Goal: Task Accomplishment & Management: Manage account settings

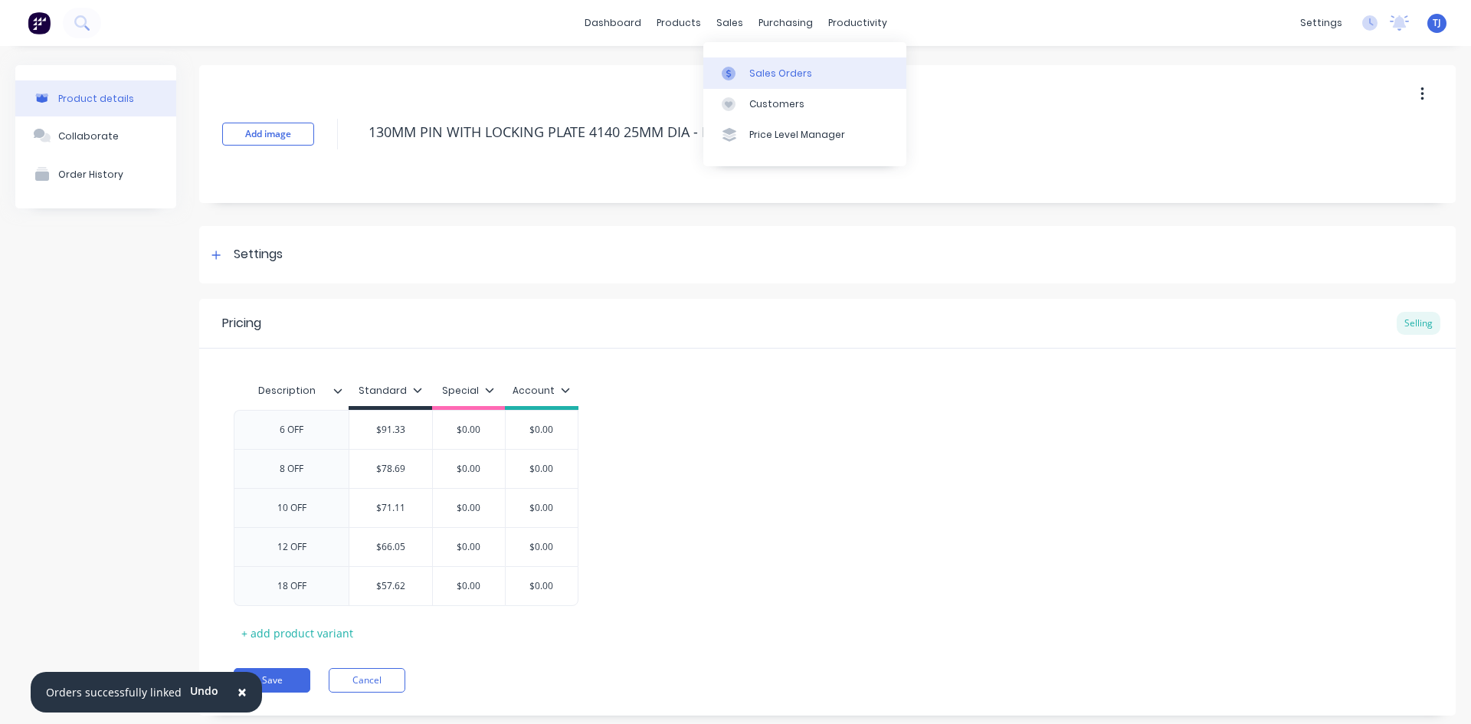
click at [758, 68] on div "Sales Orders" at bounding box center [780, 74] width 63 height 14
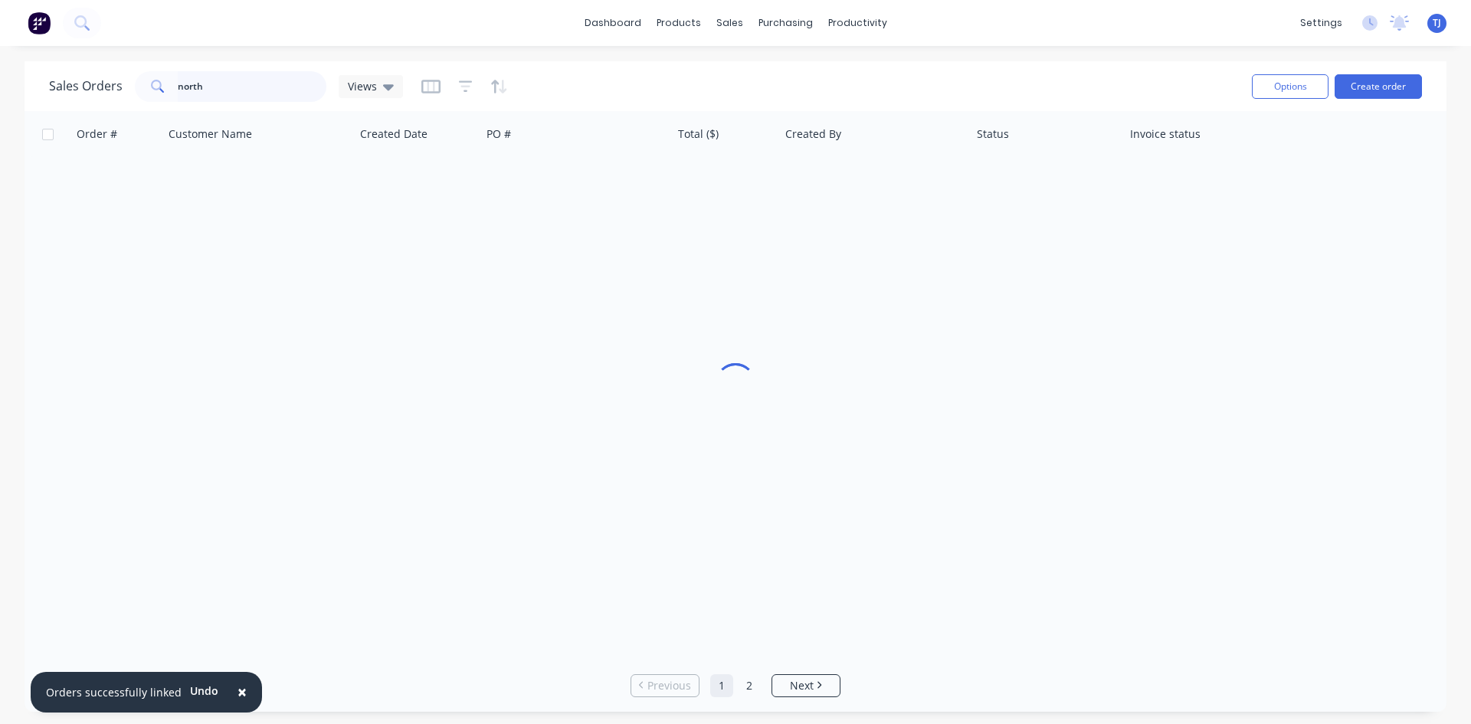
click at [195, 80] on input "north" at bounding box center [252, 86] width 149 height 31
click at [195, 78] on input "north" at bounding box center [252, 86] width 149 height 31
click at [194, 77] on input "north" at bounding box center [252, 86] width 149 height 31
drag, startPoint x: 194, startPoint y: 77, endPoint x: 203, endPoint y: 80, distance: 9.7
click at [195, 78] on input "north" at bounding box center [252, 86] width 149 height 31
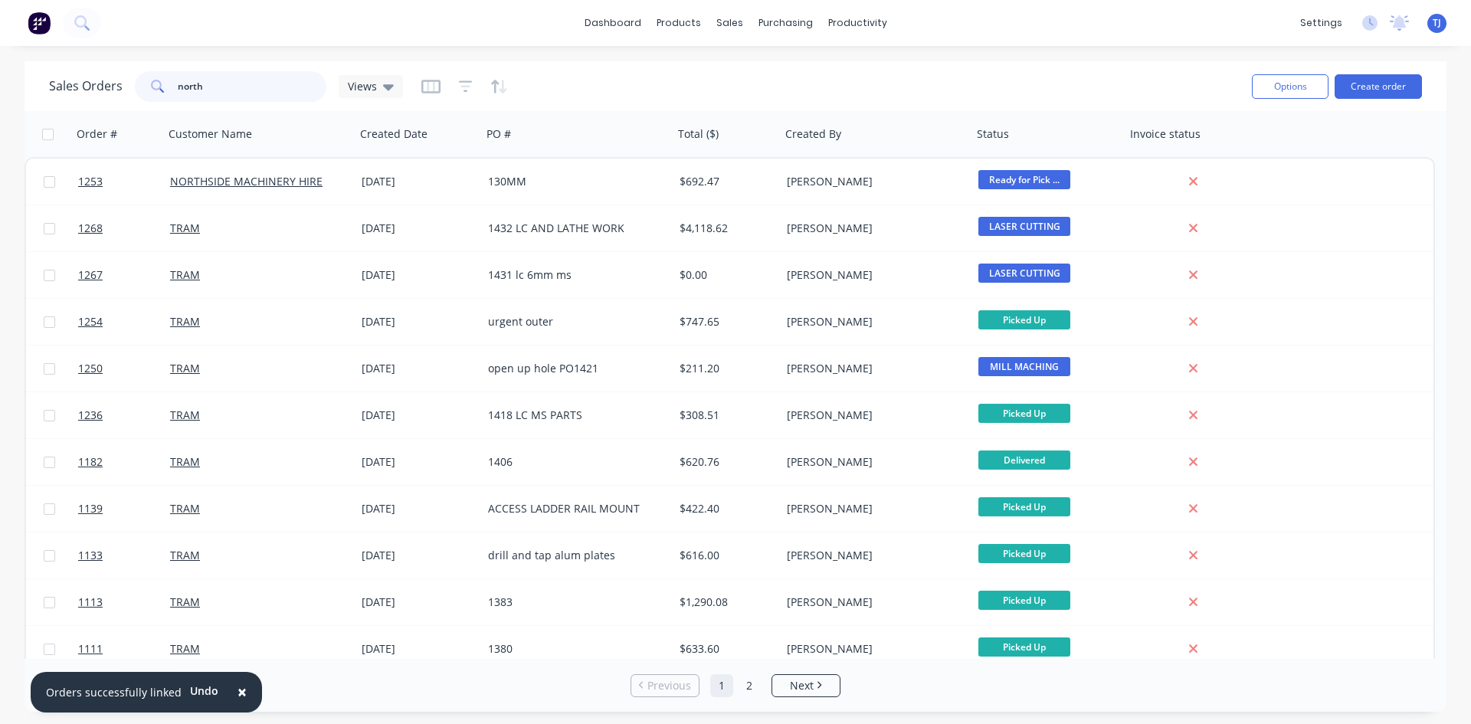
click at [234, 93] on input "north" at bounding box center [252, 86] width 149 height 31
click at [234, 91] on input "north" at bounding box center [252, 86] width 149 height 31
click at [233, 91] on input "north" at bounding box center [252, 86] width 149 height 31
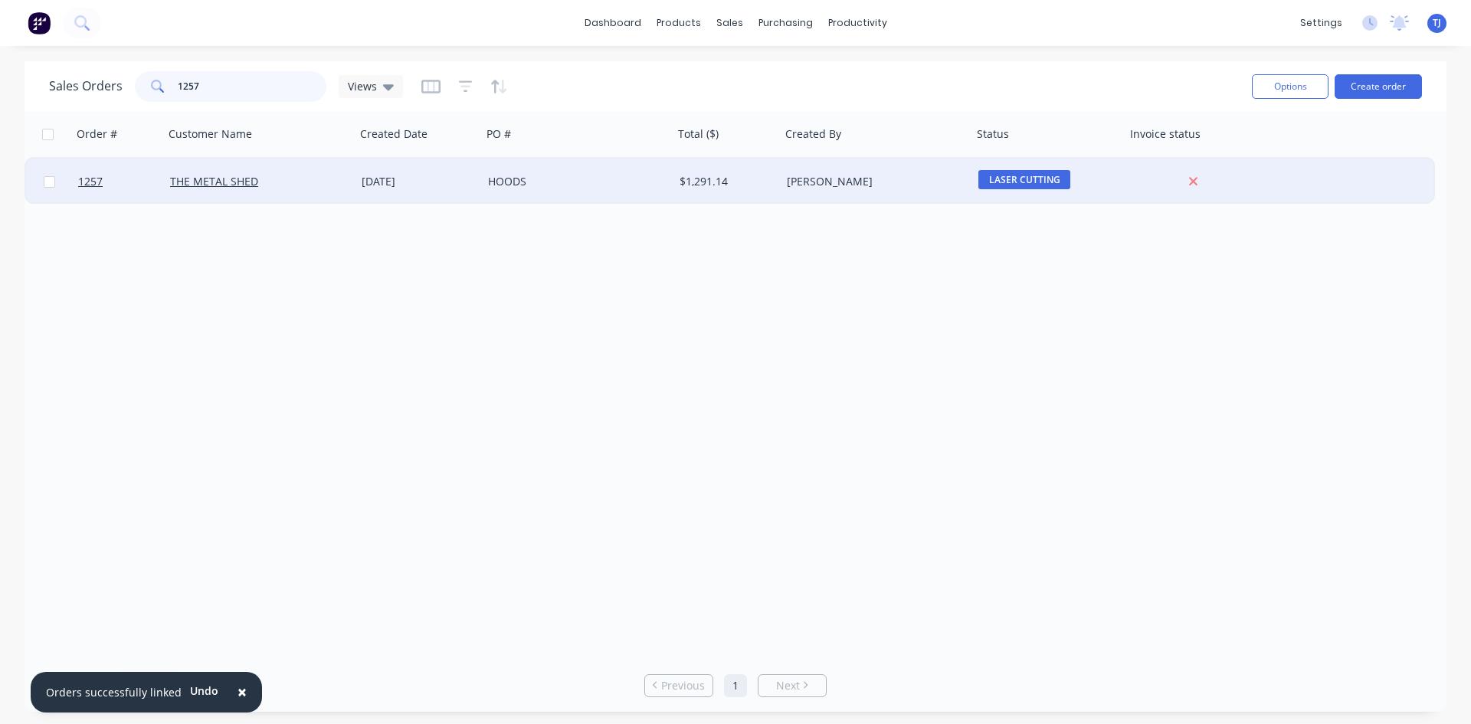
type input "1257"
click at [507, 179] on div "HOODS" at bounding box center [573, 181] width 170 height 15
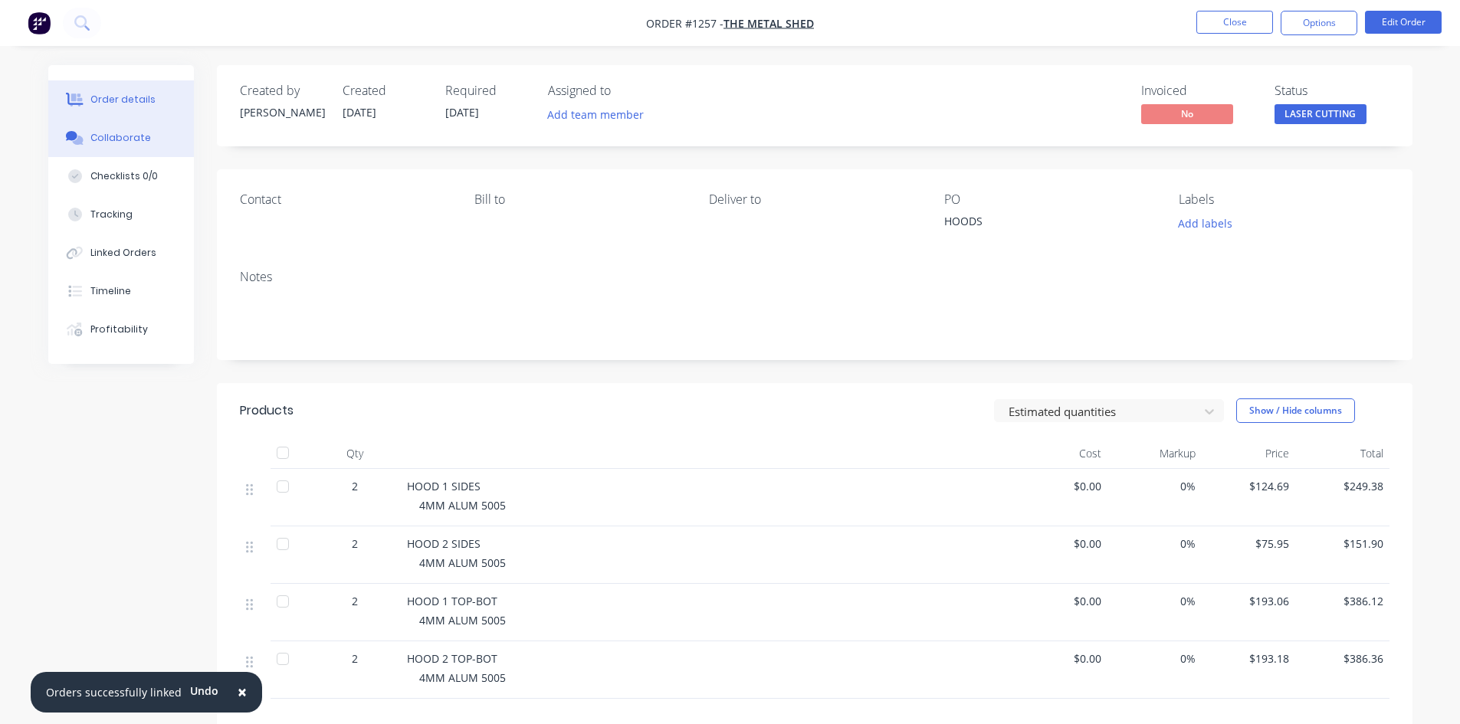
click at [113, 143] on div "Collaborate" at bounding box center [120, 138] width 61 height 14
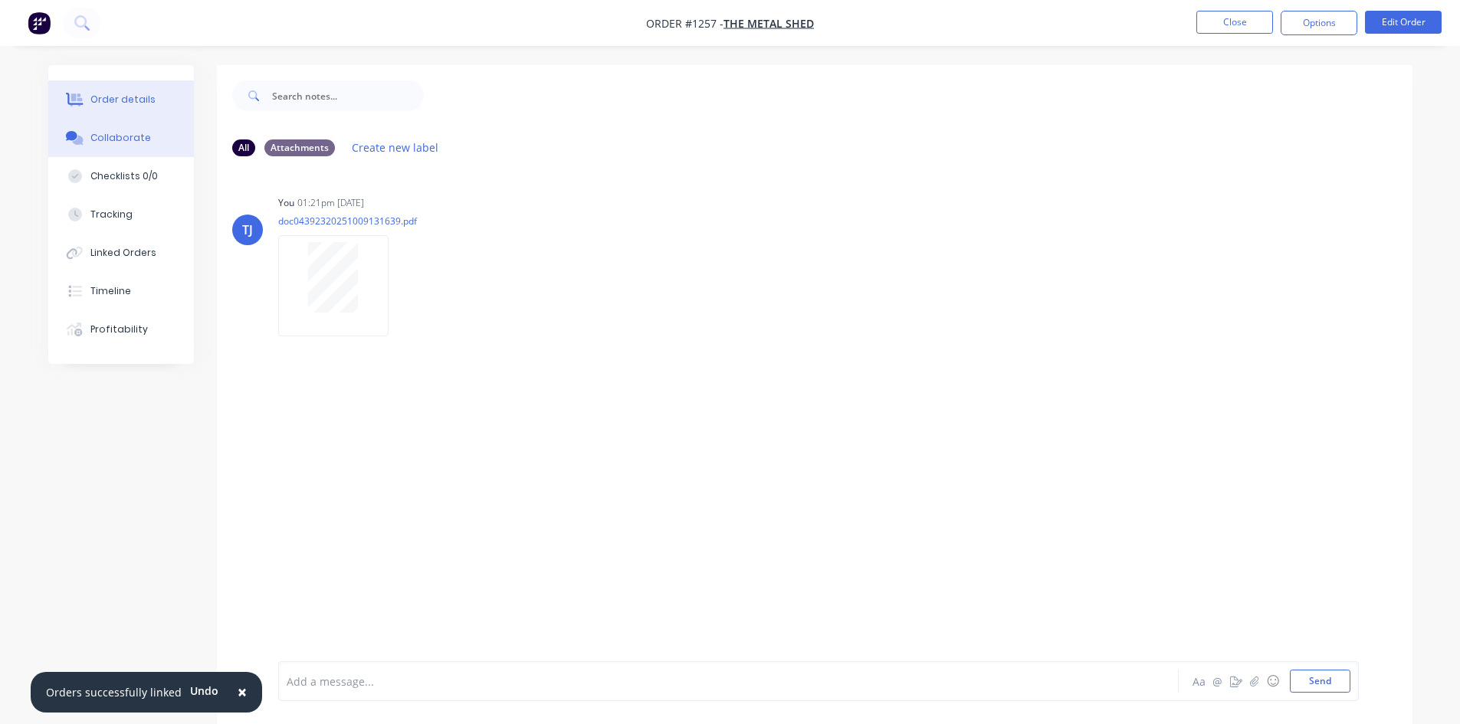
click at [117, 107] on button "Order details" at bounding box center [121, 99] width 146 height 38
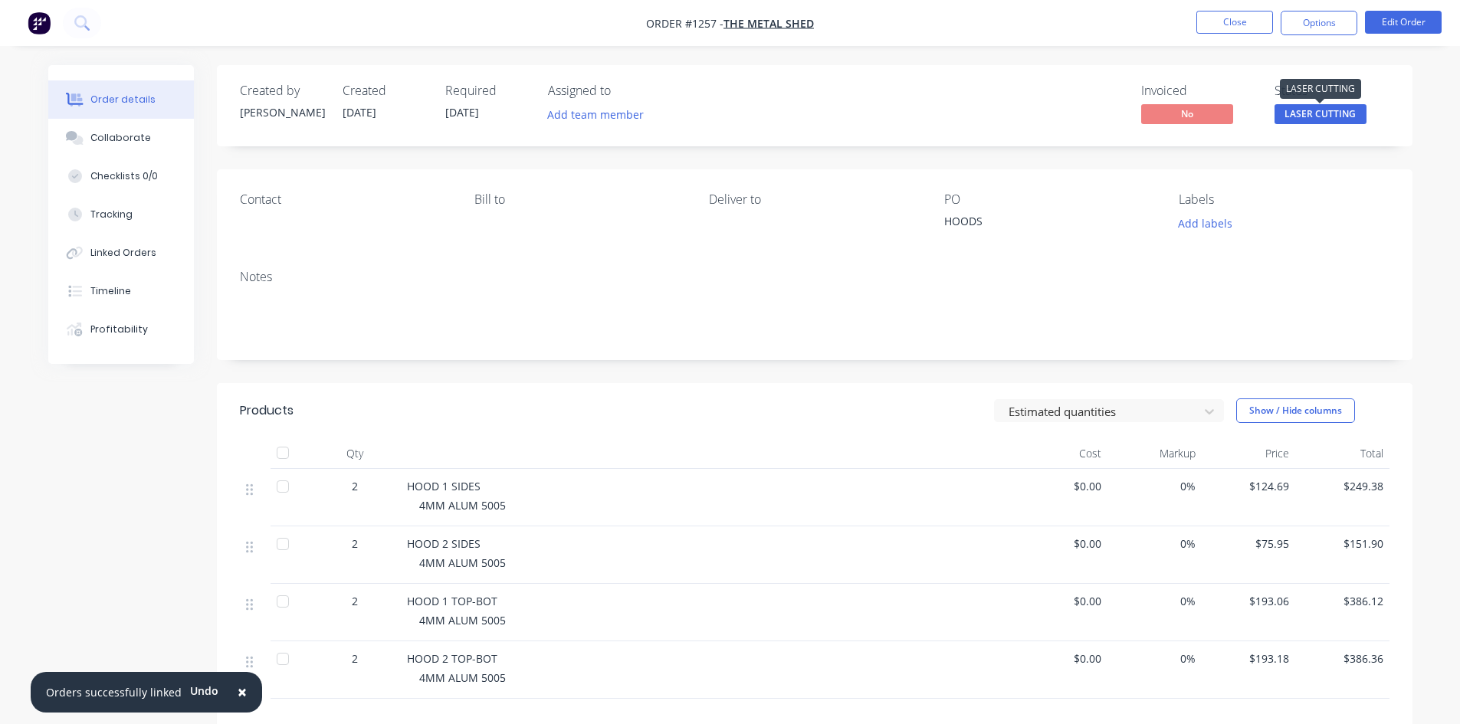
click at [1326, 115] on span "LASER CUTTING" at bounding box center [1320, 113] width 92 height 19
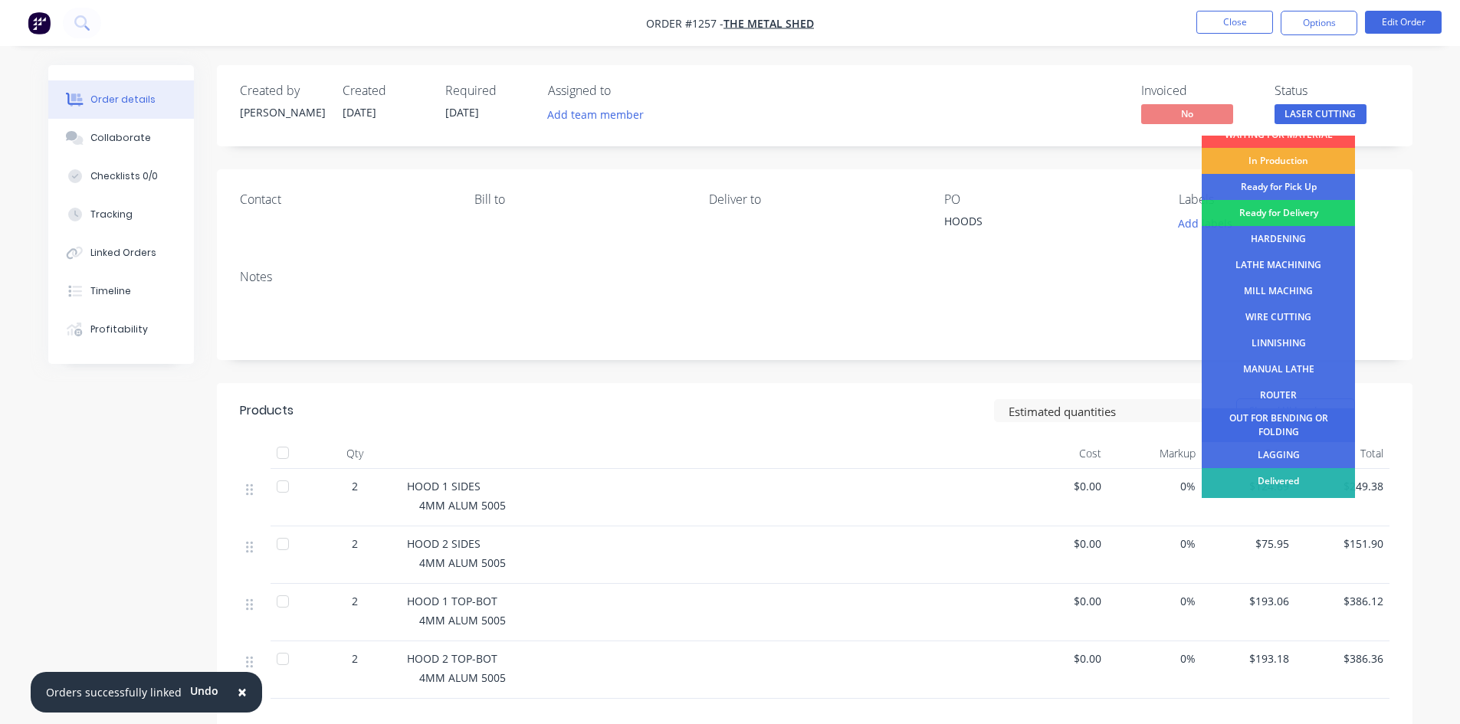
scroll to position [62, 0]
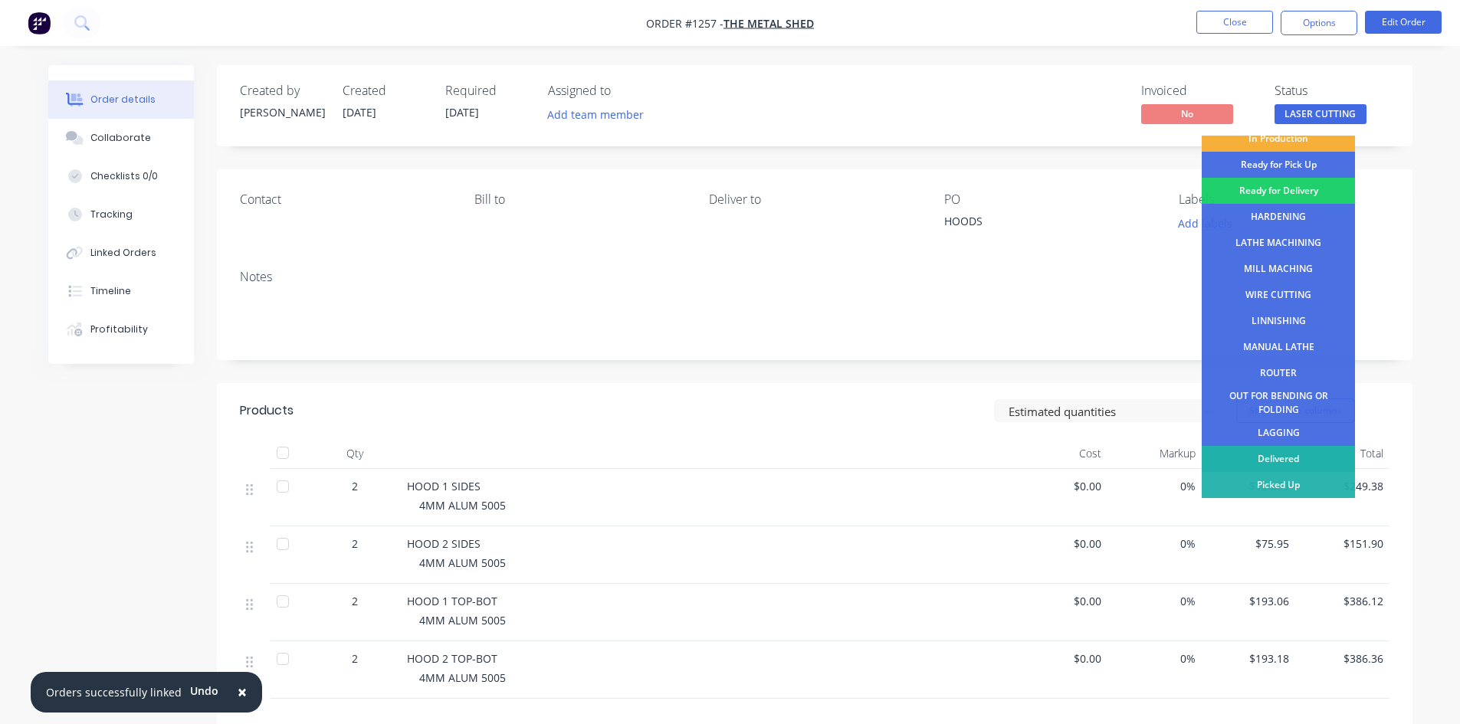
click at [1311, 461] on div "Delivered" at bounding box center [1278, 459] width 153 height 26
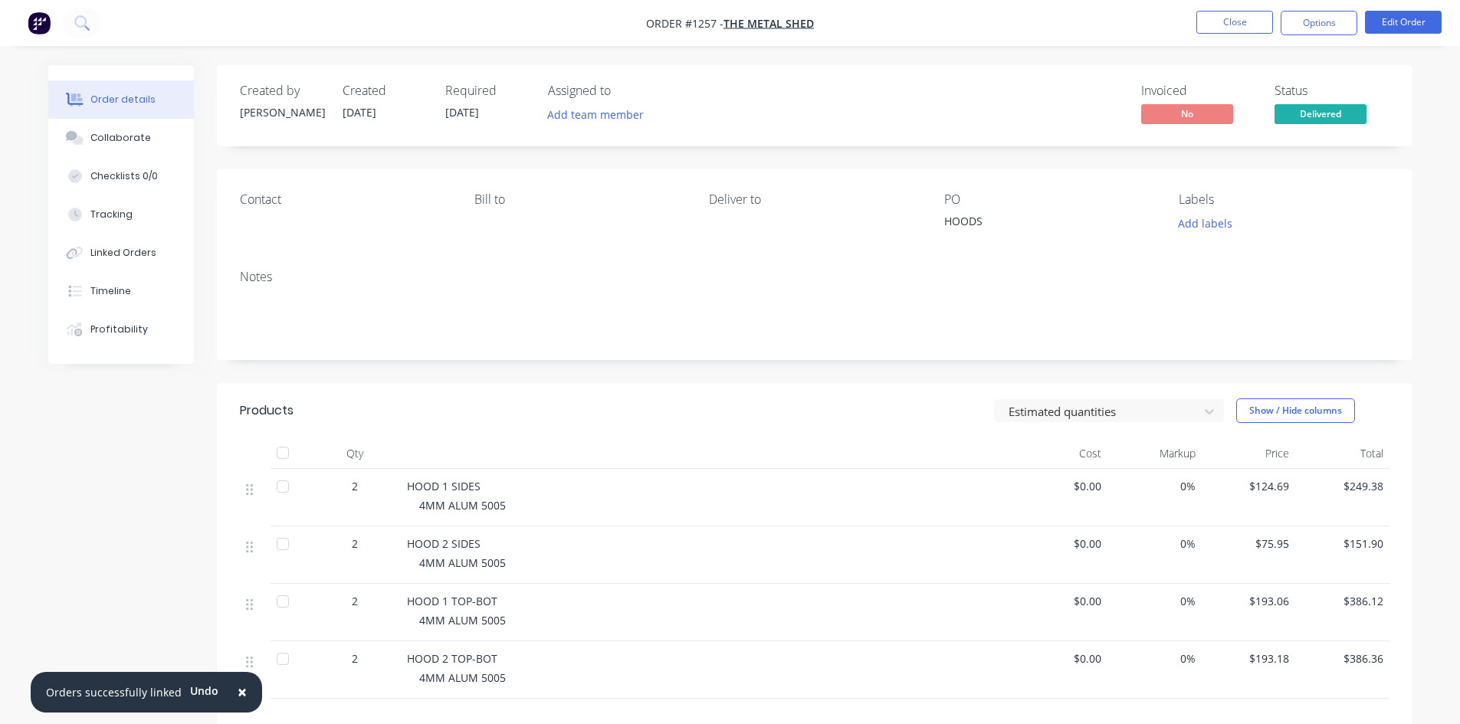
click at [1231, 35] on nav "Order #1257 - THE METAL SHED Close Options Edit Order" at bounding box center [730, 23] width 1460 height 46
click at [1243, 25] on button "Close" at bounding box center [1234, 22] width 77 height 23
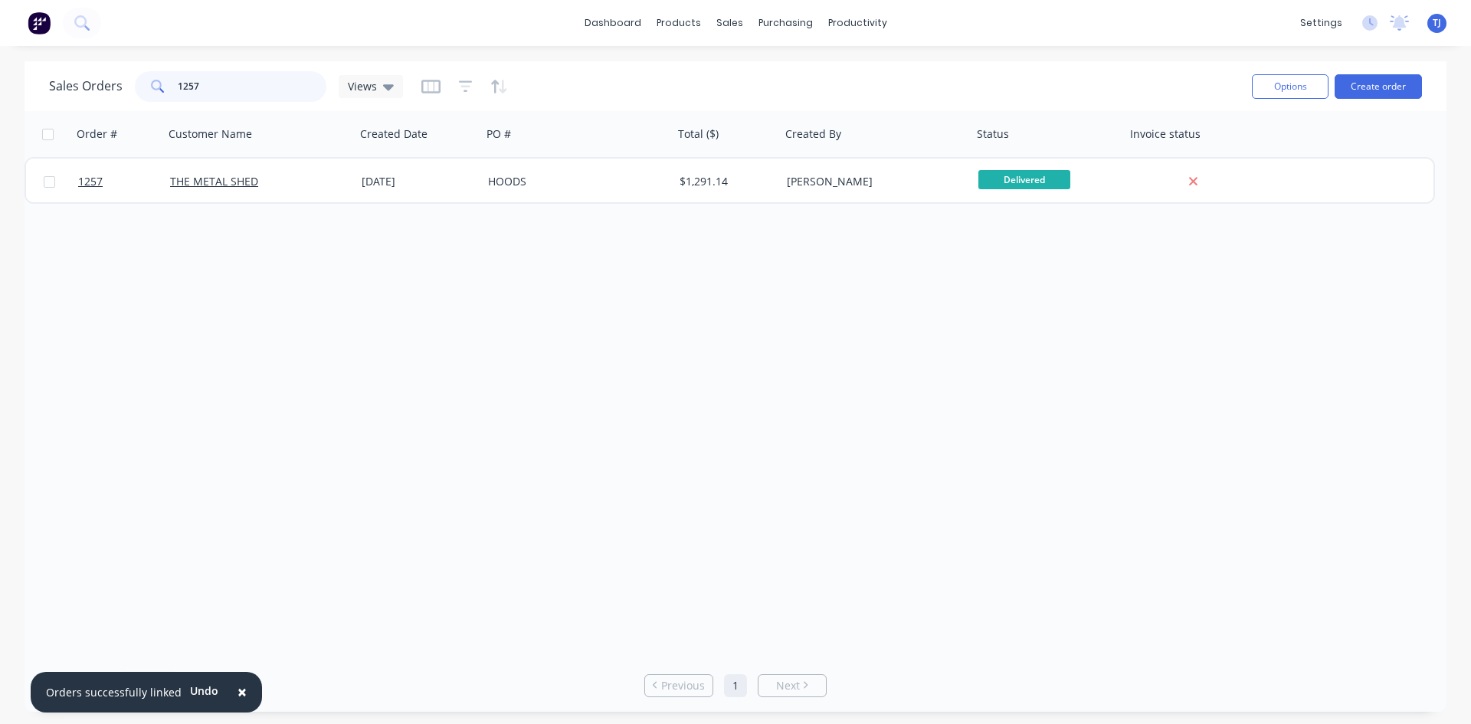
click at [238, 88] on input "1257" at bounding box center [252, 86] width 149 height 31
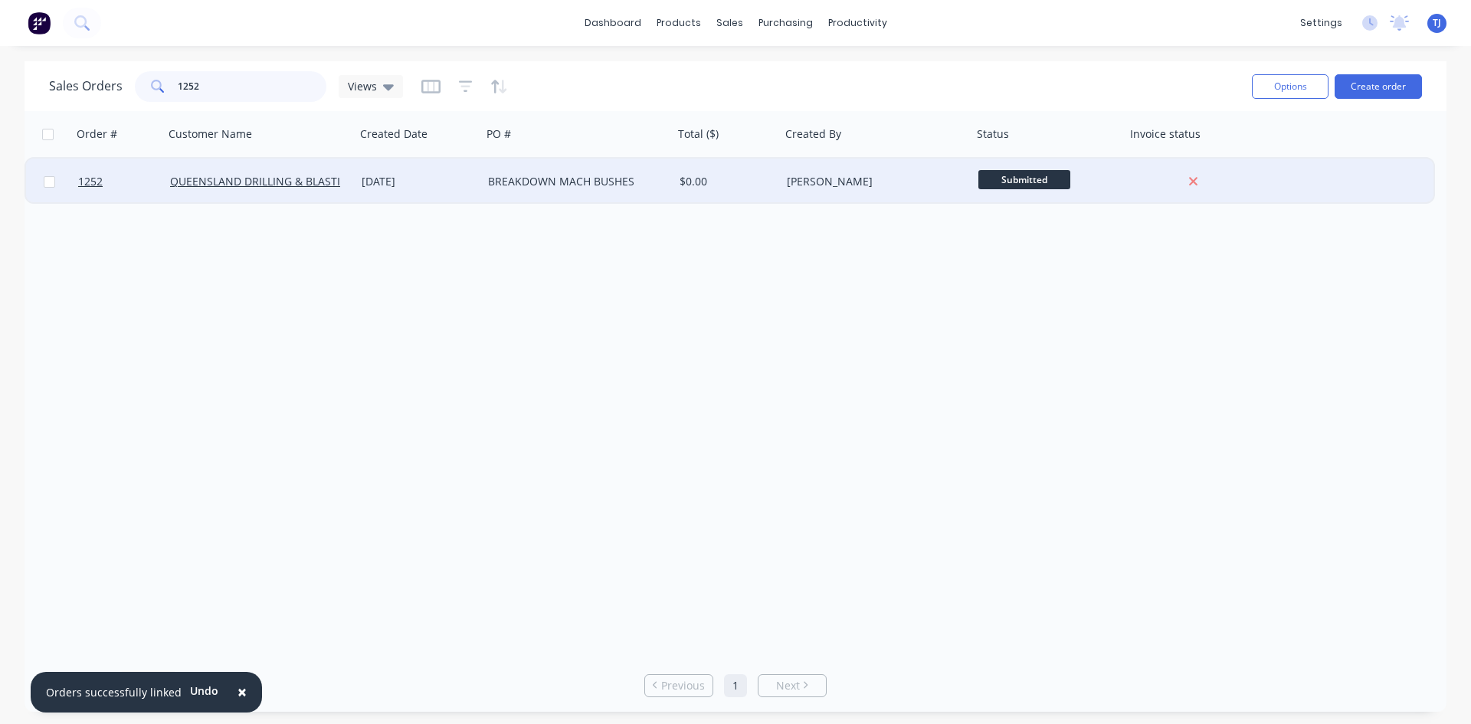
type input "1252"
click at [604, 176] on div "BREAKDOWN MACH BUSHES" at bounding box center [573, 181] width 170 height 15
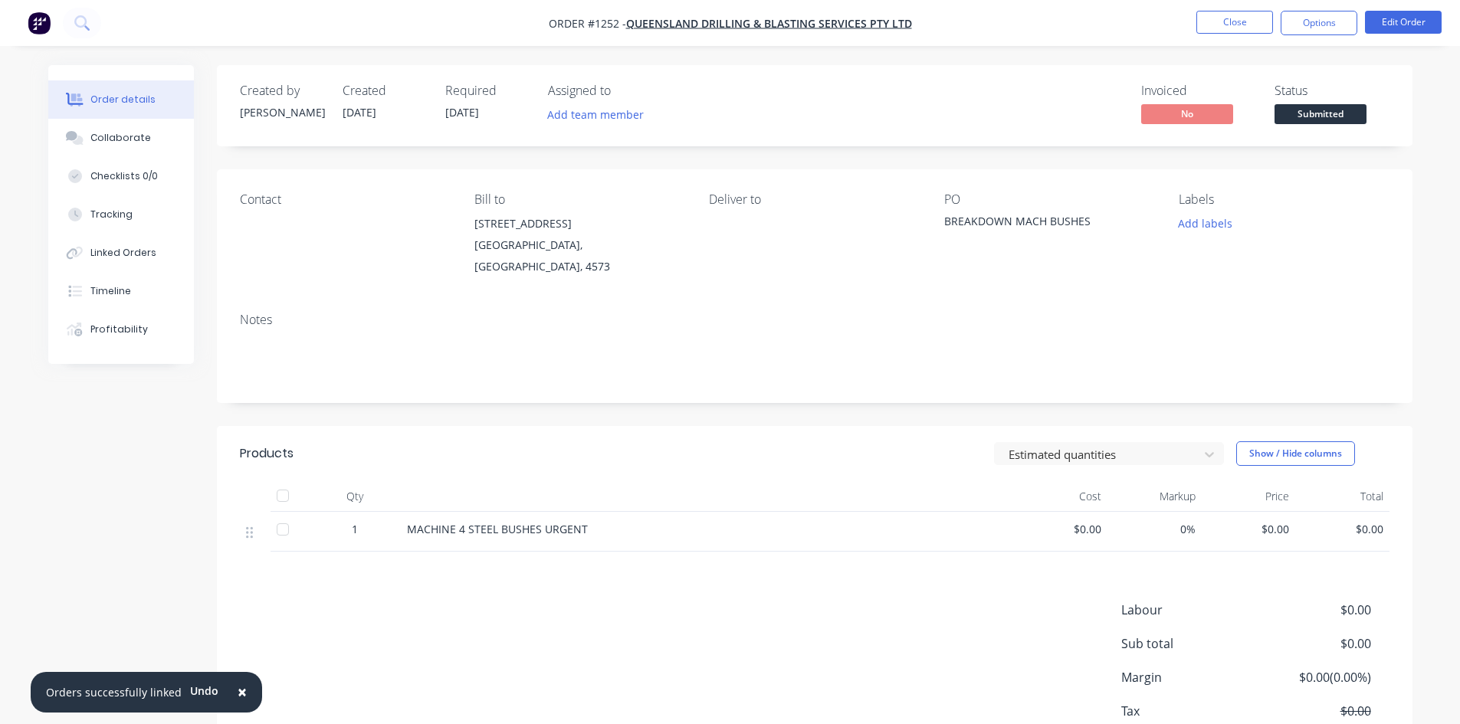
click at [1284, 521] on span "$0.00" at bounding box center [1249, 529] width 82 height 16
click at [1278, 521] on span "$0.00" at bounding box center [1249, 529] width 82 height 16
click at [1383, 22] on button "Edit Order" at bounding box center [1403, 22] width 77 height 23
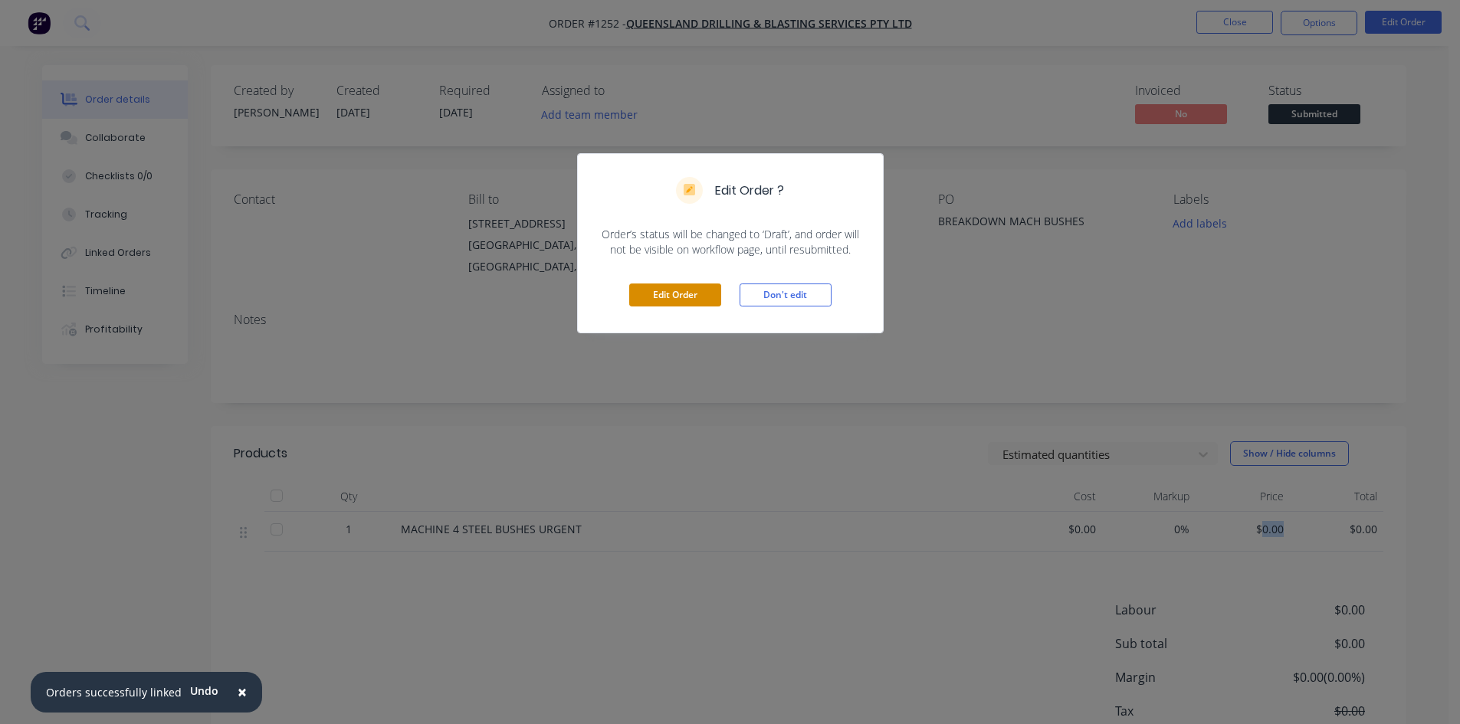
click at [687, 296] on button "Edit Order" at bounding box center [675, 295] width 92 height 23
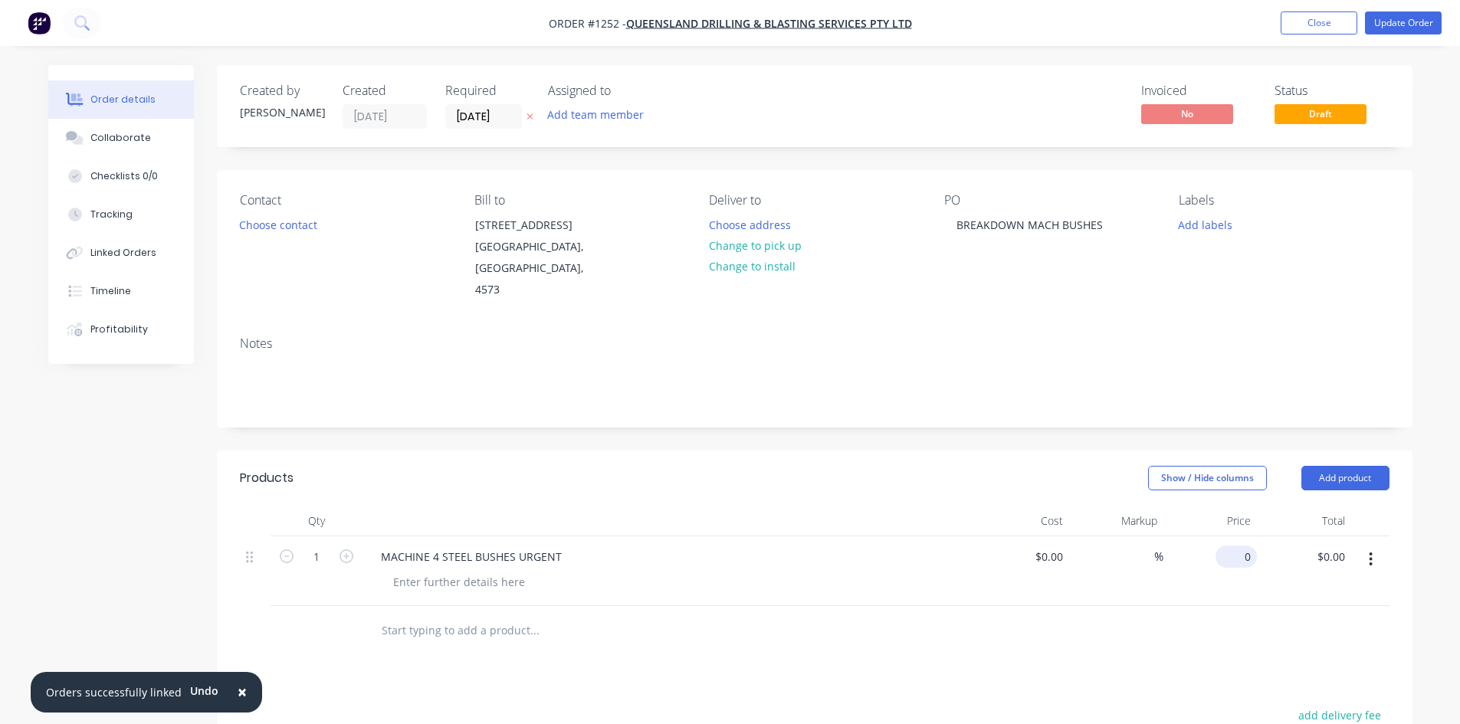
click at [1249, 555] on input "0" at bounding box center [1238, 557] width 35 height 22
type input "$150.00"
click at [1408, 25] on button "Update Order" at bounding box center [1403, 22] width 77 height 23
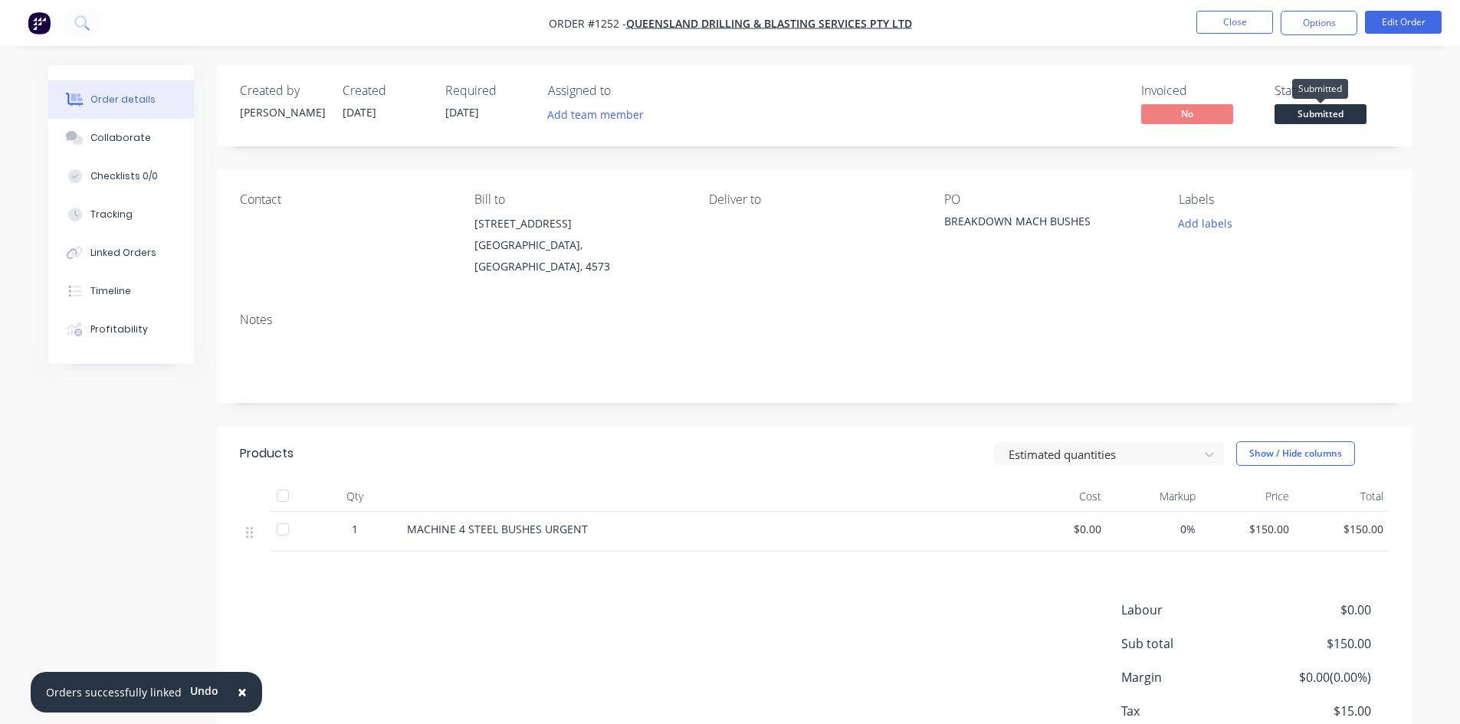
click at [1330, 110] on span "Submitted" at bounding box center [1320, 113] width 92 height 19
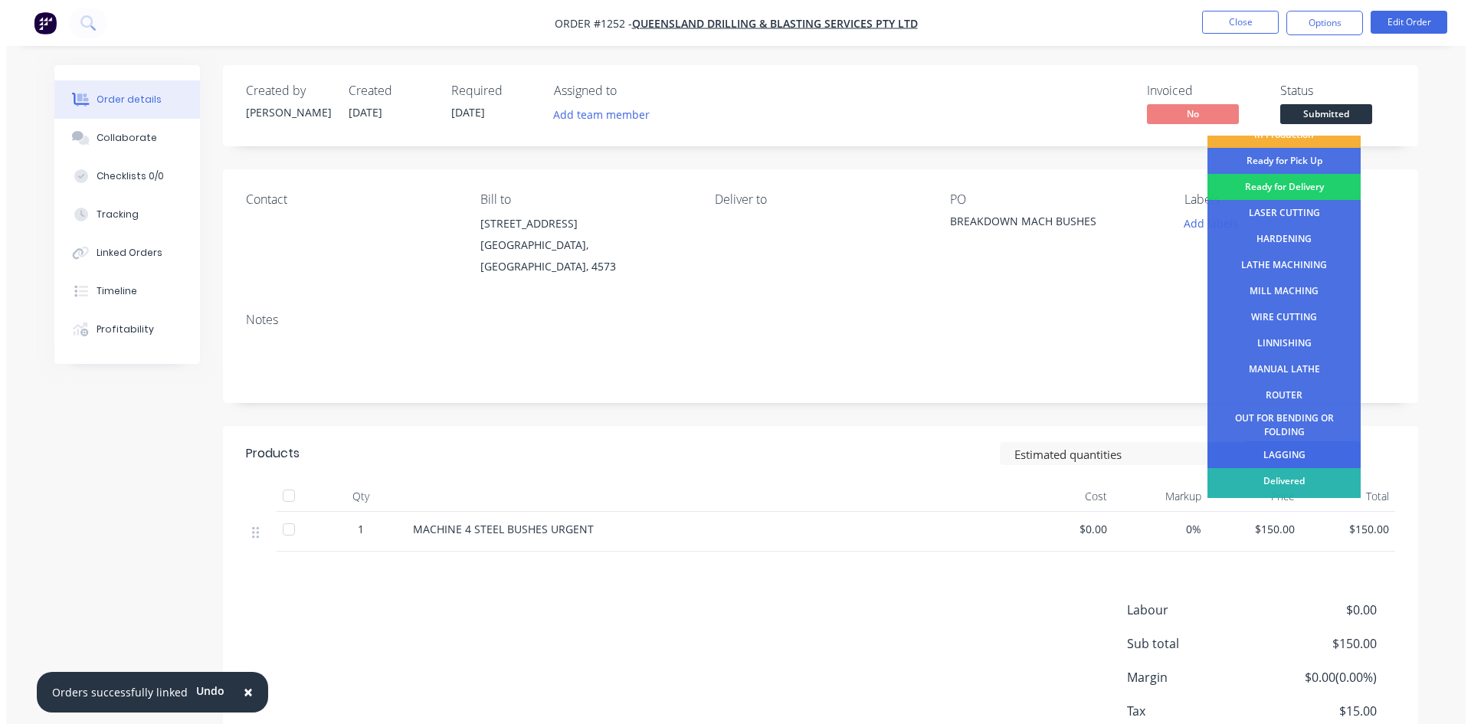
scroll to position [62, 0]
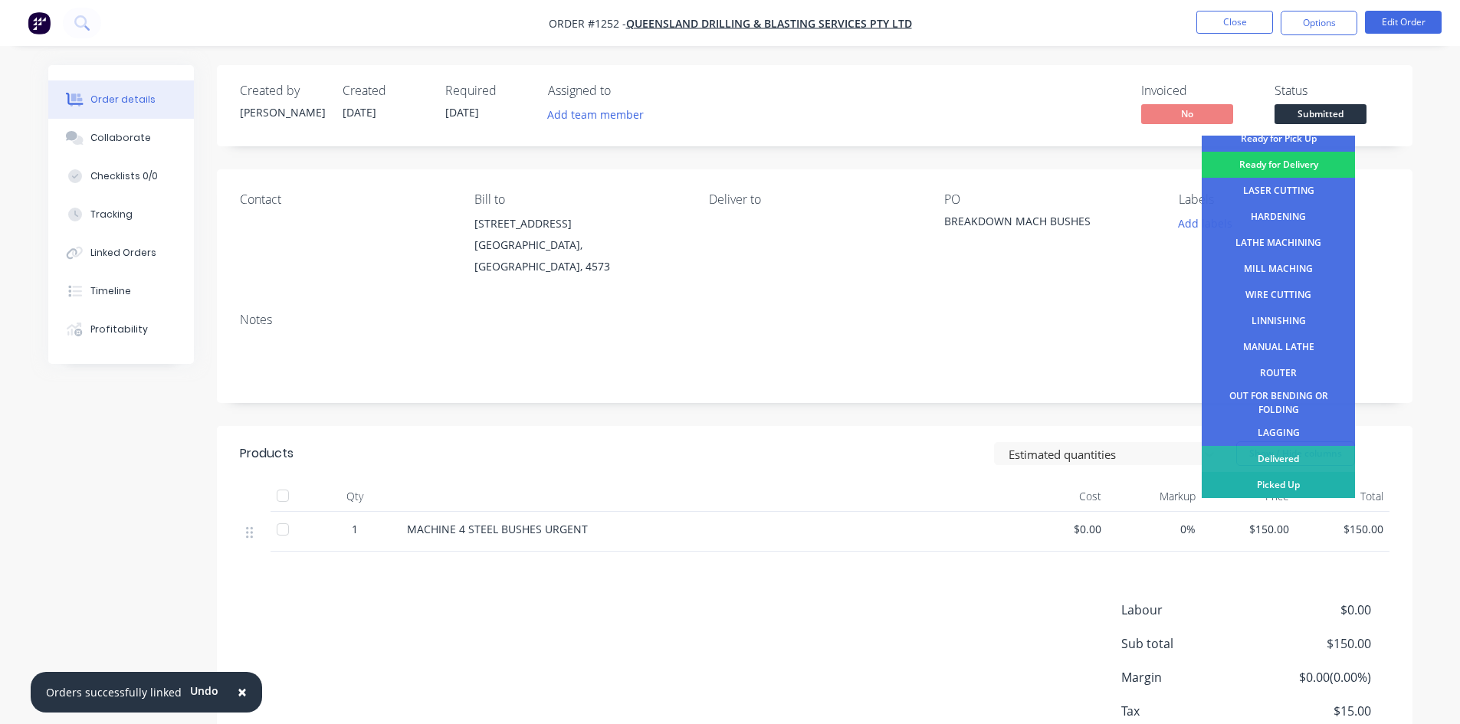
click at [1319, 484] on div "Picked Up" at bounding box center [1278, 485] width 153 height 26
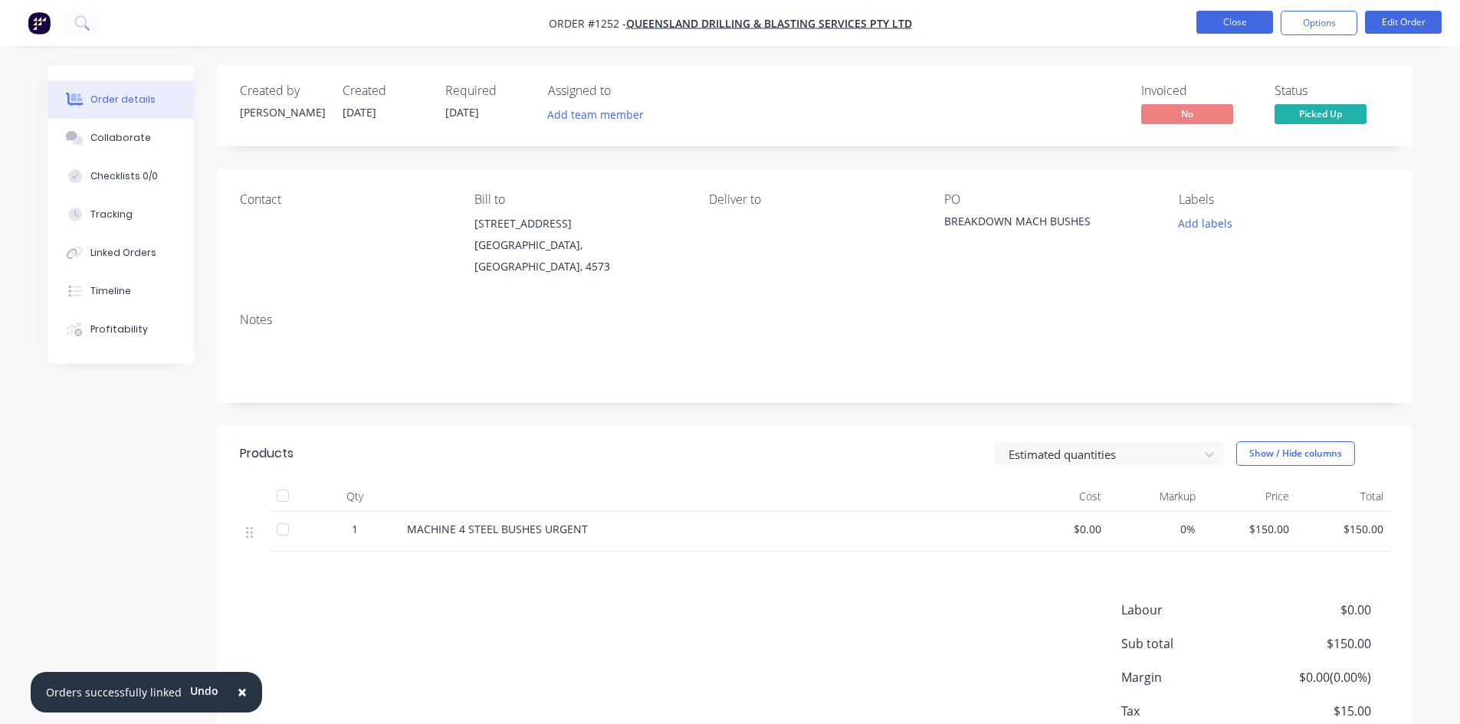
click at [1229, 24] on button "Close" at bounding box center [1234, 22] width 77 height 23
